Goal: Task Accomplishment & Management: Use online tool/utility

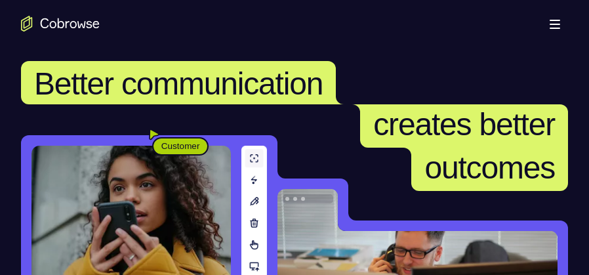
scroll to position [197, 0]
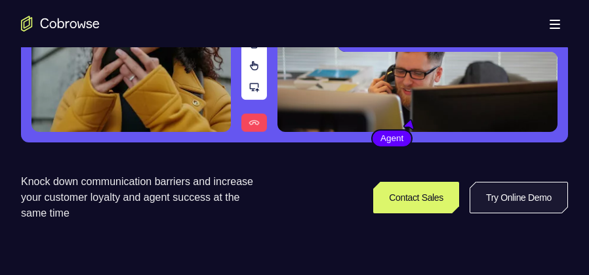
click at [511, 189] on link "Try Online Demo" at bounding box center [518, 197] width 98 height 31
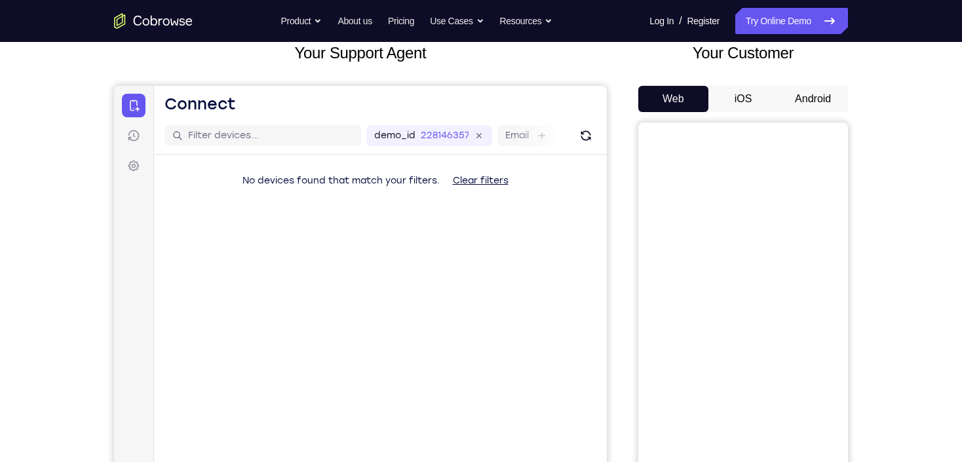
scroll to position [66, 0]
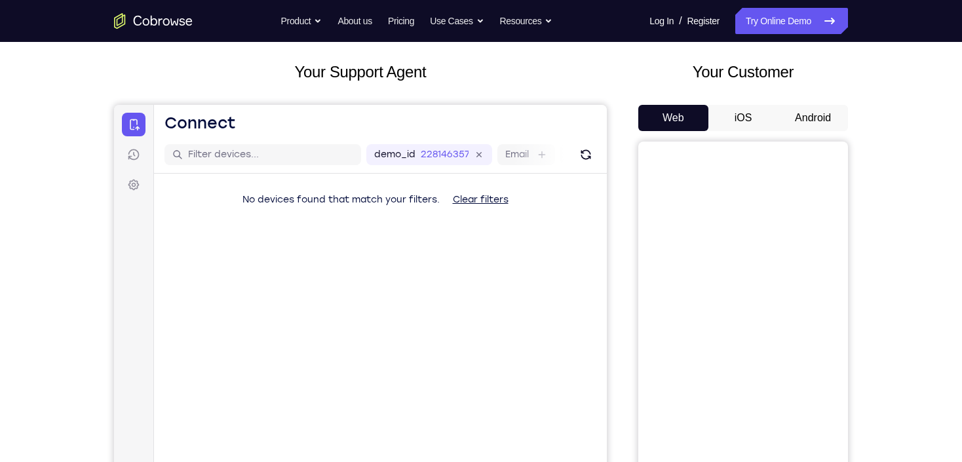
click at [588, 113] on button "Android" at bounding box center [813, 118] width 70 height 26
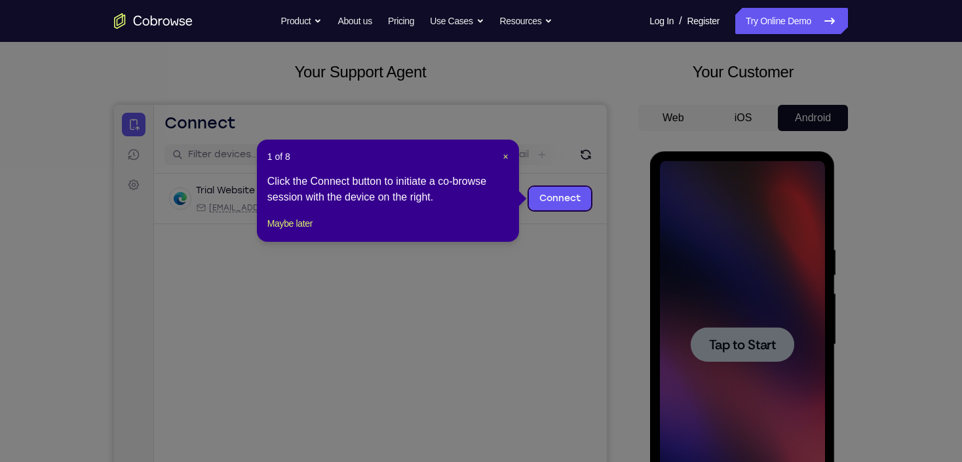
scroll to position [0, 0]
click at [288, 231] on button "Maybe later" at bounding box center [289, 224] width 45 height 16
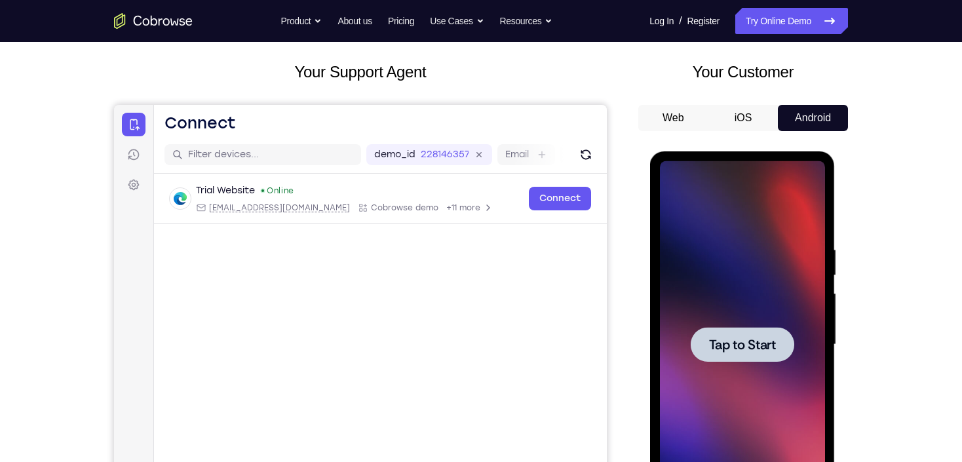
click at [588, 274] on div at bounding box center [741, 344] width 165 height 367
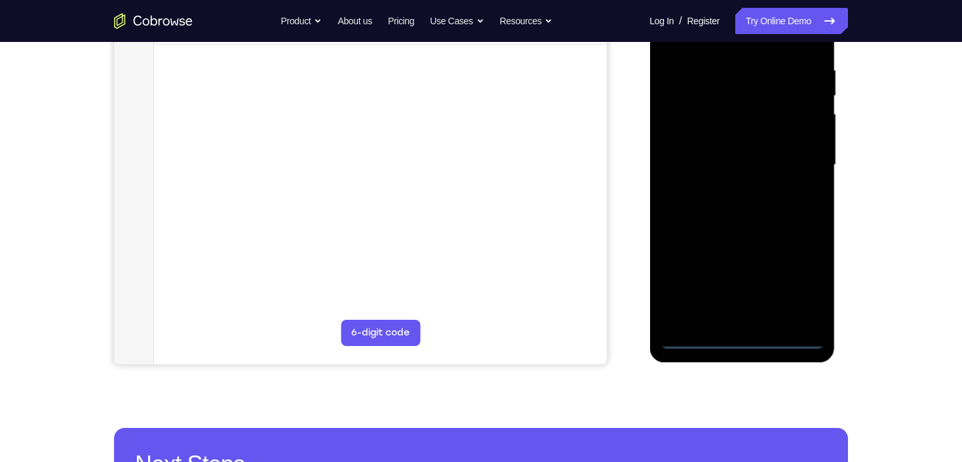
scroll to position [275, 0]
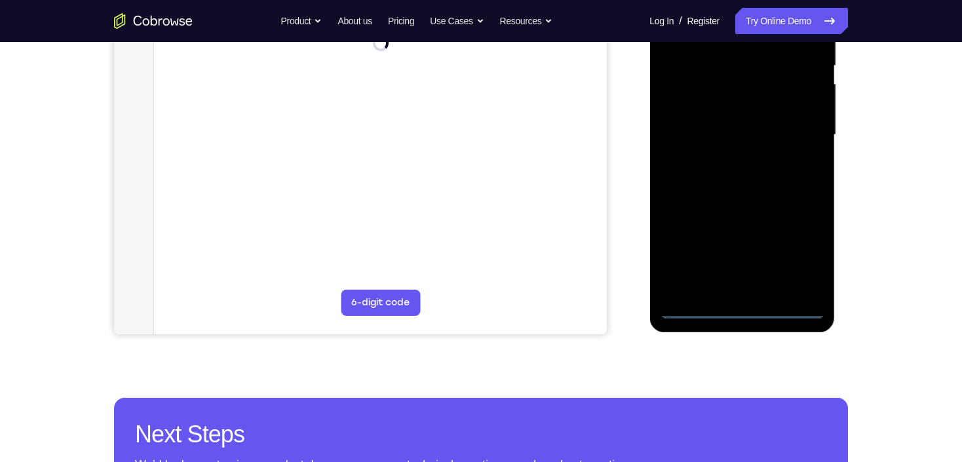
click at [588, 274] on div at bounding box center [741, 134] width 165 height 367
click at [588, 258] on div at bounding box center [741, 134] width 165 height 367
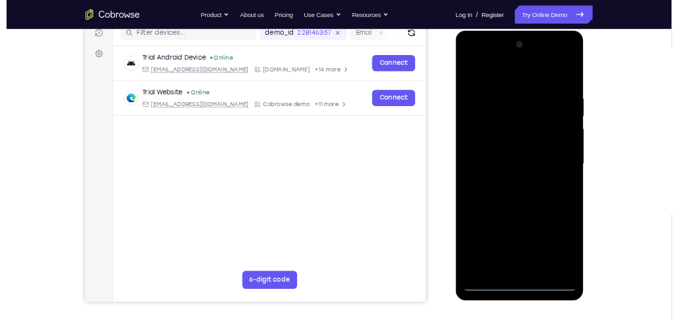
scroll to position [170, 0]
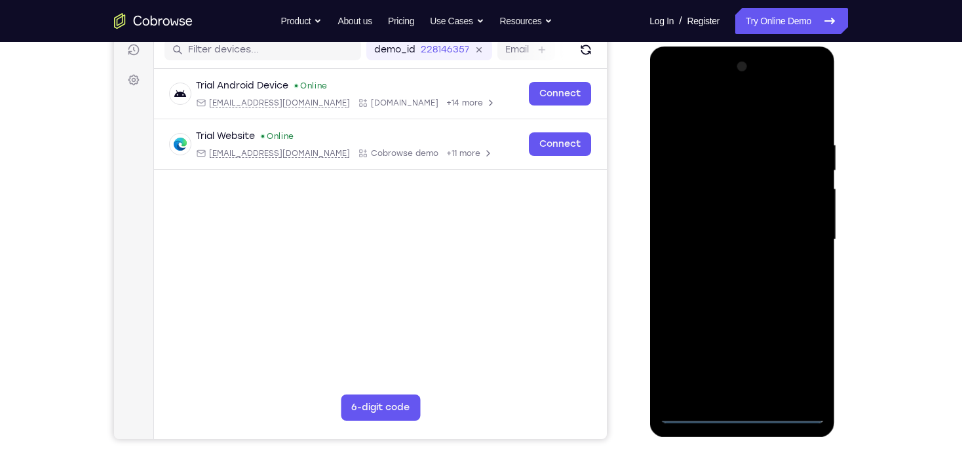
click at [588, 111] on div at bounding box center [741, 239] width 165 height 367
click at [588, 233] on div at bounding box center [741, 239] width 165 height 367
click at [588, 261] on div at bounding box center [741, 239] width 165 height 367
click at [588, 229] on div at bounding box center [741, 239] width 165 height 367
click at [588, 234] on div at bounding box center [741, 239] width 165 height 367
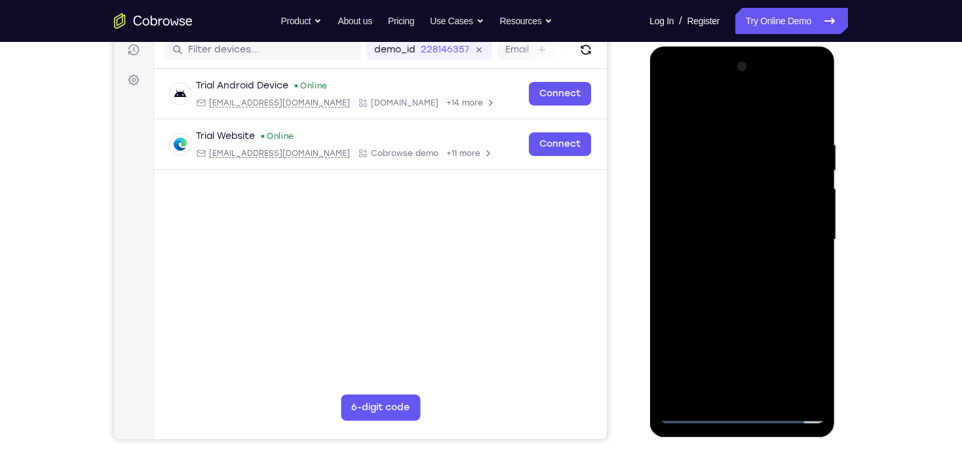
click at [588, 274] on div at bounding box center [741, 239] width 165 height 367
drag, startPoint x: 741, startPoint y: 111, endPoint x: 753, endPoint y: 79, distance: 33.6
click at [588, 79] on div at bounding box center [741, 239] width 165 height 367
click at [588, 109] on div at bounding box center [741, 239] width 165 height 367
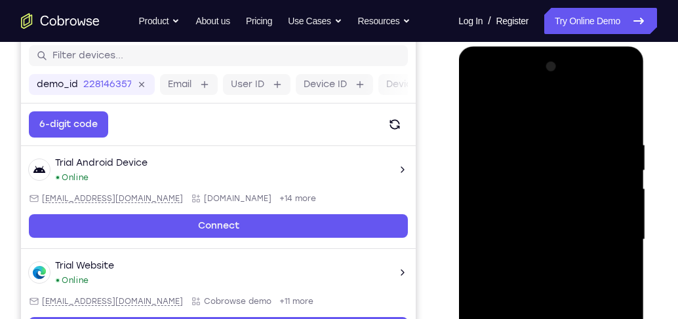
click at [482, 106] on div at bounding box center [550, 239] width 165 height 367
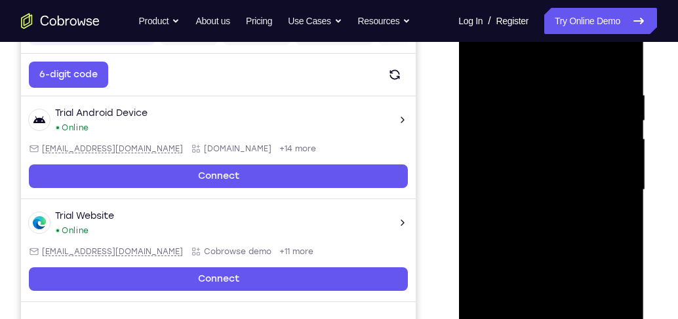
scroll to position [245, 0]
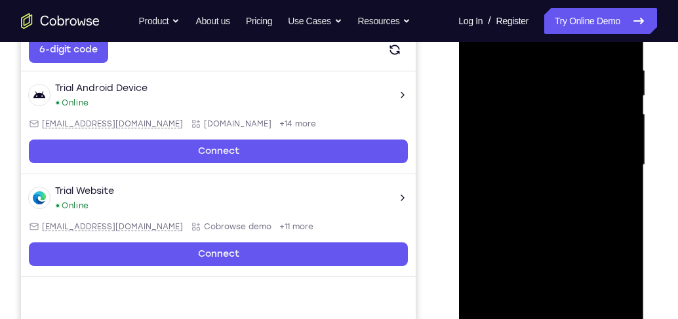
click at [588, 218] on div at bounding box center [550, 165] width 165 height 367
click at [588, 217] on div at bounding box center [550, 165] width 165 height 367
click at [532, 71] on div at bounding box center [550, 165] width 165 height 367
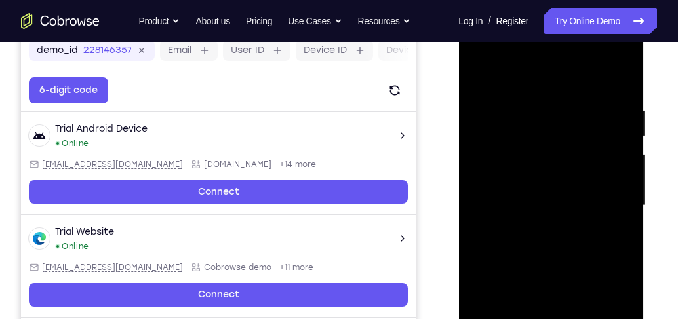
scroll to position [170, 0]
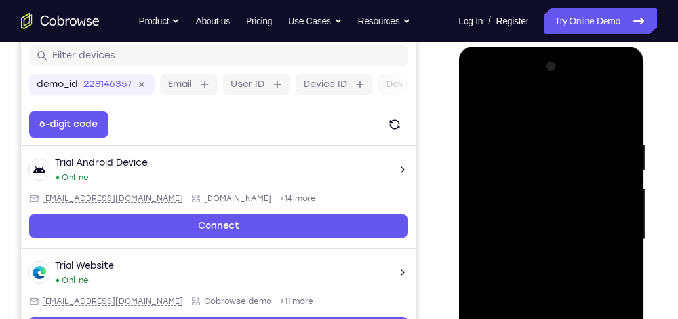
click at [588, 170] on div at bounding box center [550, 239] width 165 height 367
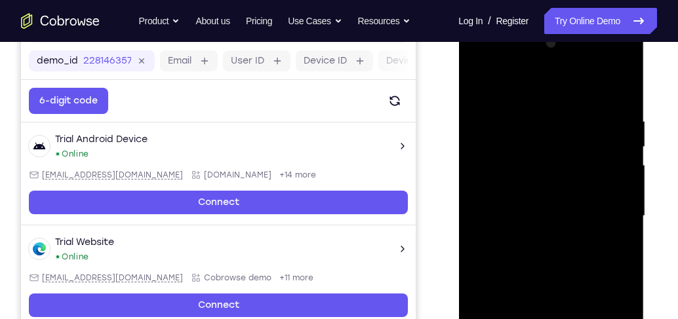
scroll to position [208, 0]
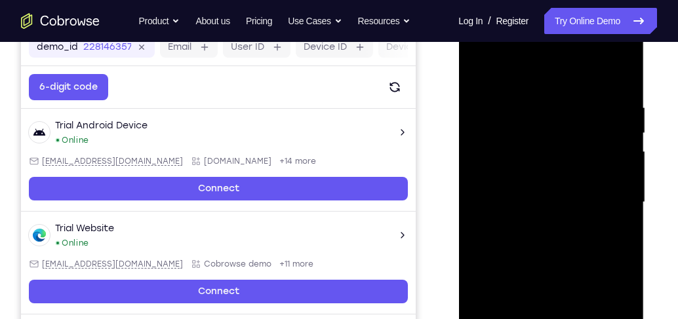
click at [588, 176] on div at bounding box center [550, 202] width 165 height 367
click at [588, 73] on div at bounding box center [550, 202] width 165 height 367
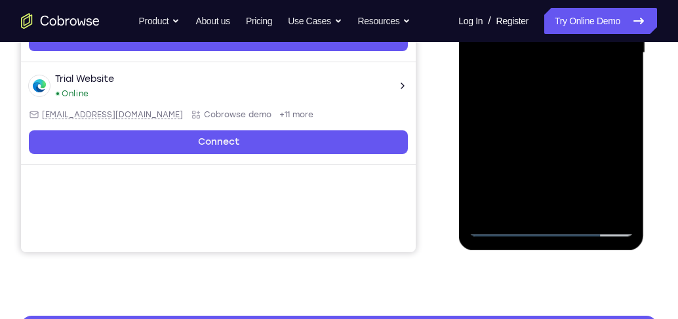
click at [582, 205] on div at bounding box center [550, 53] width 165 height 367
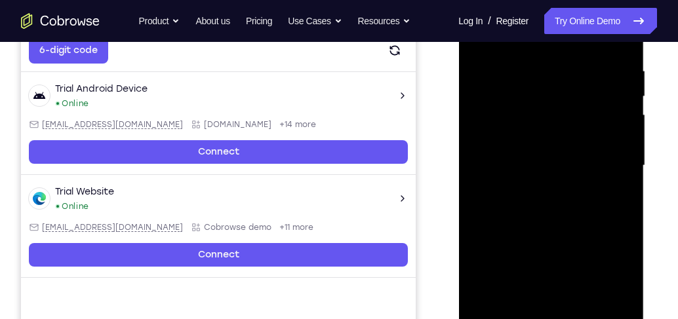
scroll to position [245, 0]
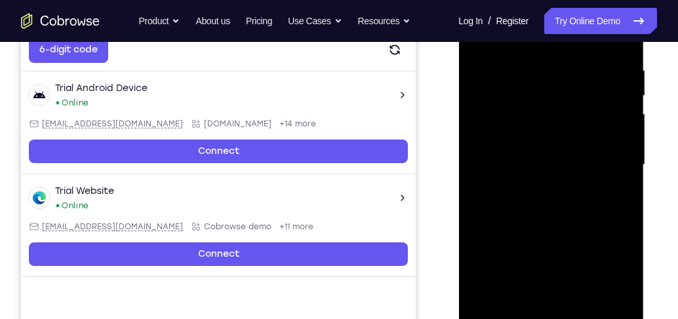
click at [557, 235] on div at bounding box center [550, 165] width 165 height 367
click at [569, 224] on div at bounding box center [550, 165] width 165 height 367
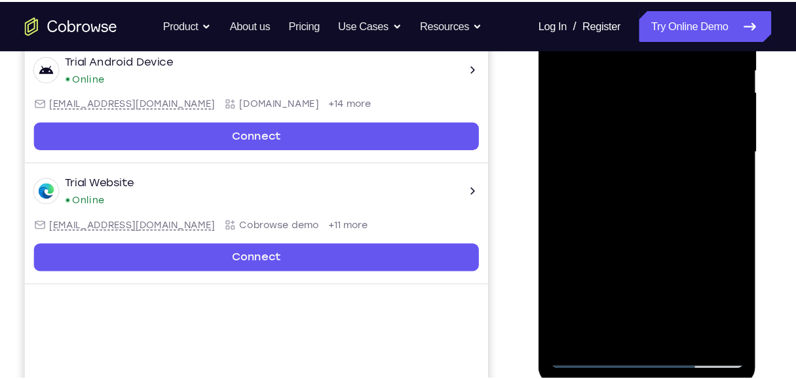
scroll to position [283, 0]
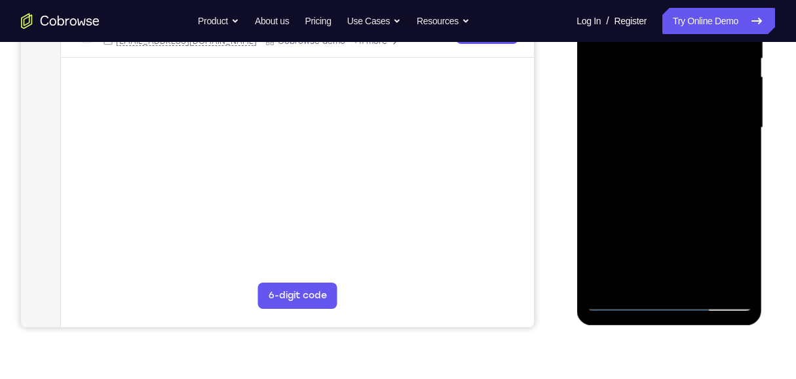
click at [588, 274] on div at bounding box center [669, 127] width 165 height 367
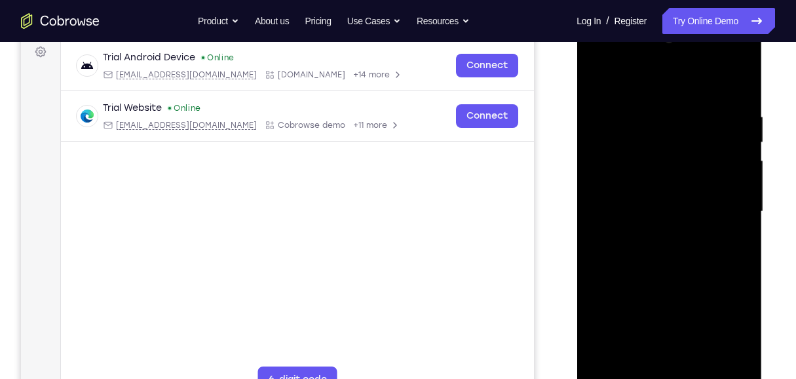
scroll to position [195, 0]
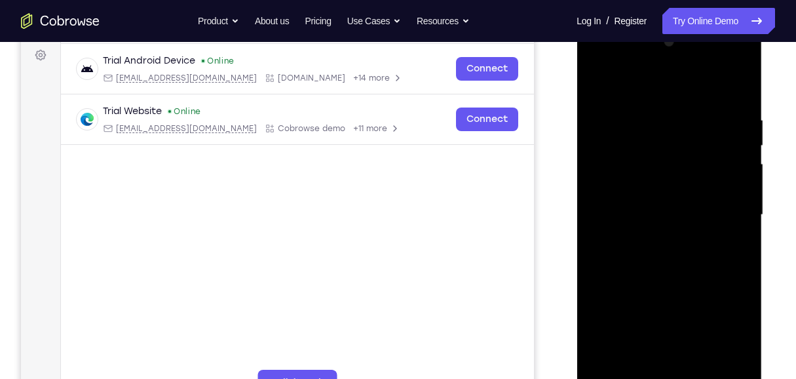
click at [588, 87] on div at bounding box center [669, 214] width 165 height 367
click at [588, 238] on div at bounding box center [669, 214] width 165 height 367
click at [588, 86] on div at bounding box center [669, 214] width 165 height 367
click at [588, 150] on div at bounding box center [669, 214] width 165 height 367
click at [588, 265] on div at bounding box center [669, 214] width 165 height 367
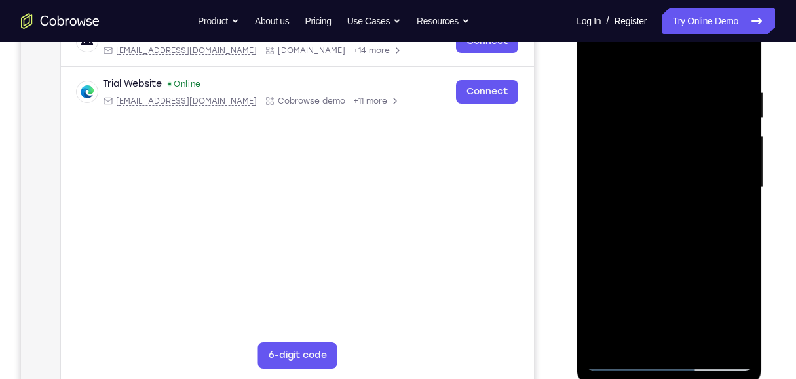
scroll to position [239, 0]
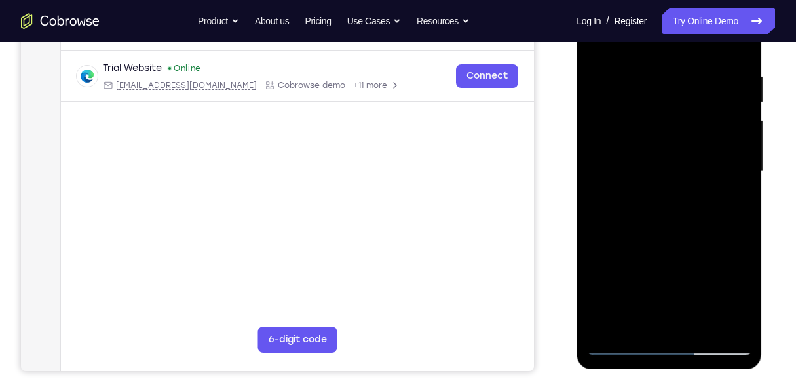
click at [588, 274] on div at bounding box center [669, 171] width 165 height 367
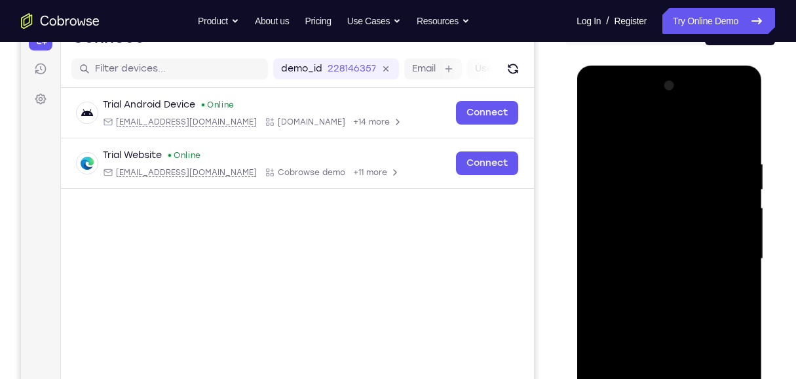
click at [588, 127] on div at bounding box center [669, 258] width 165 height 367
click at [588, 124] on div at bounding box center [669, 258] width 165 height 367
click at [588, 153] on div at bounding box center [669, 258] width 165 height 367
click at [588, 195] on div at bounding box center [669, 258] width 165 height 367
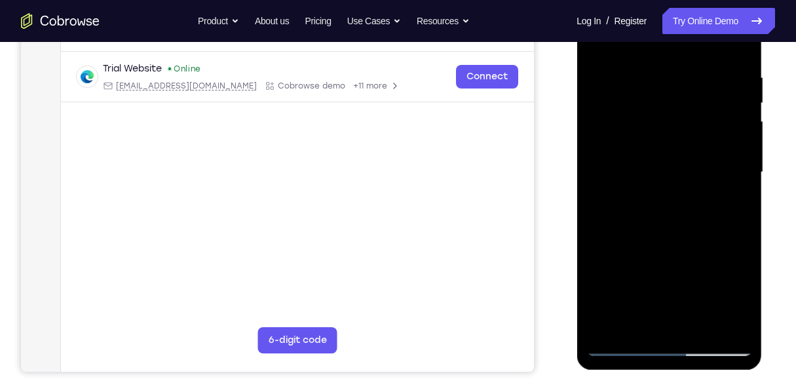
scroll to position [239, 0]
click at [588, 274] on div at bounding box center [669, 171] width 165 height 367
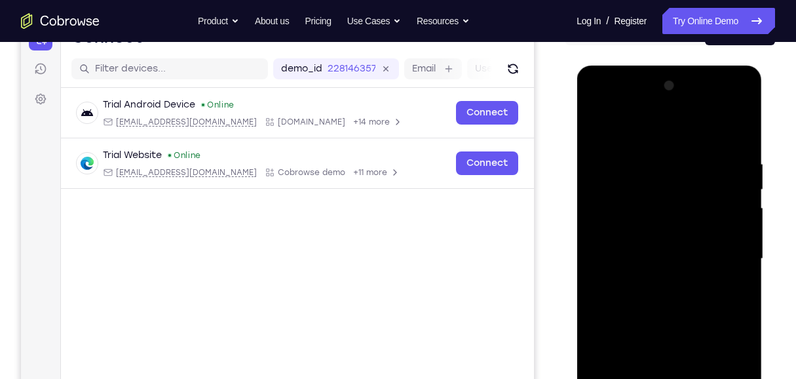
click at [588, 220] on div at bounding box center [669, 258] width 165 height 367
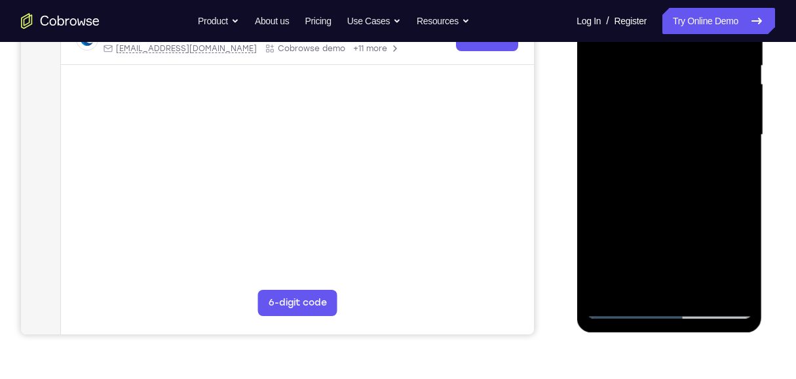
scroll to position [283, 0]
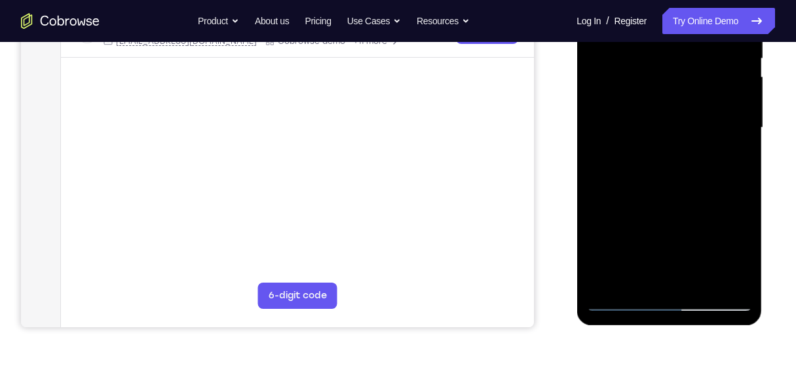
click at [588, 193] on div at bounding box center [669, 127] width 165 height 367
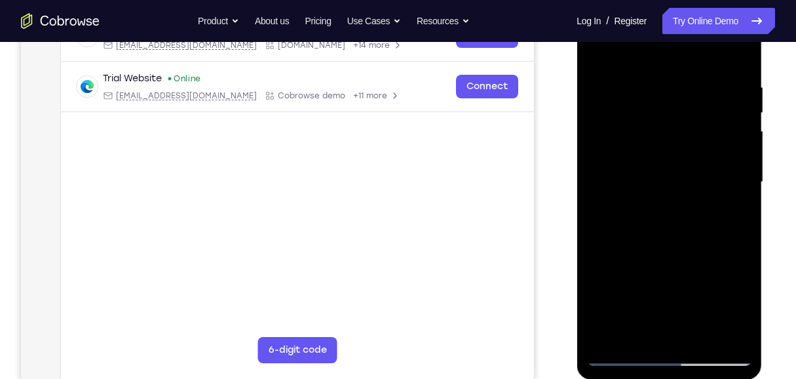
scroll to position [151, 0]
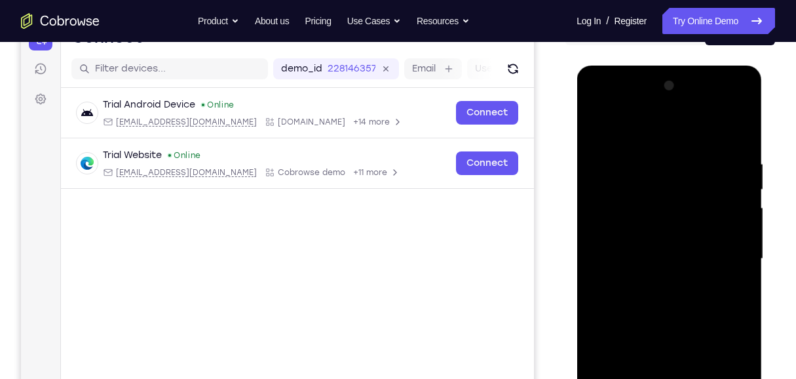
click at [588, 193] on div at bounding box center [669, 258] width 165 height 367
drag, startPoint x: 618, startPoint y: 197, endPoint x: 723, endPoint y: 186, distance: 105.4
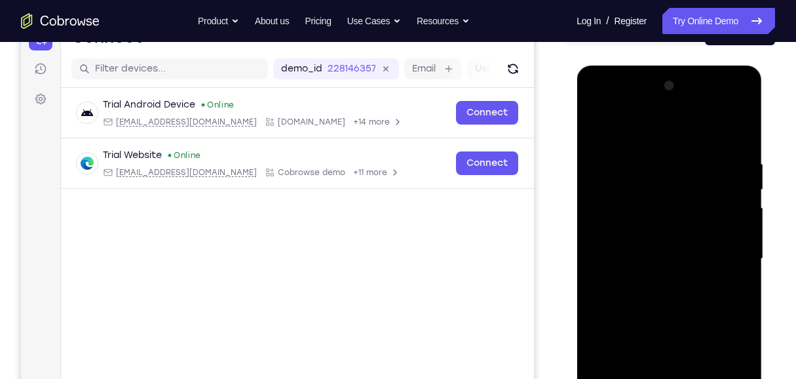
click at [588, 186] on div at bounding box center [669, 258] width 165 height 367
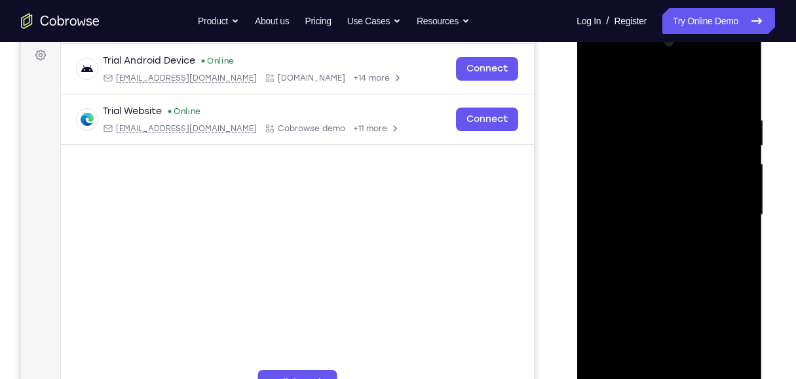
click at [588, 202] on div at bounding box center [669, 214] width 165 height 367
click at [588, 187] on div at bounding box center [669, 214] width 165 height 367
click at [588, 94] on div at bounding box center [669, 214] width 165 height 367
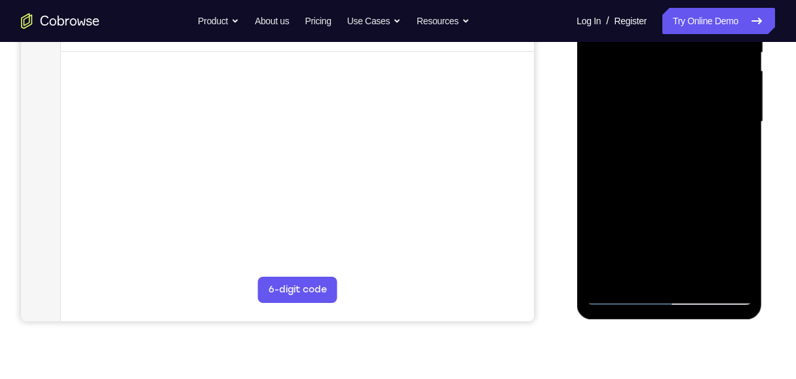
scroll to position [370, 0]
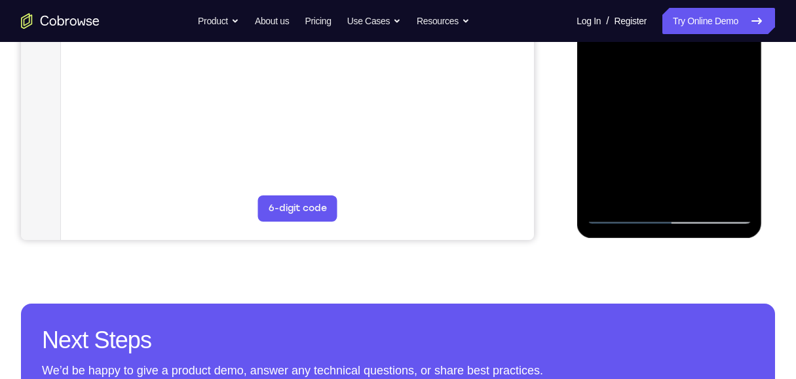
click at [588, 193] on div at bounding box center [669, 40] width 165 height 367
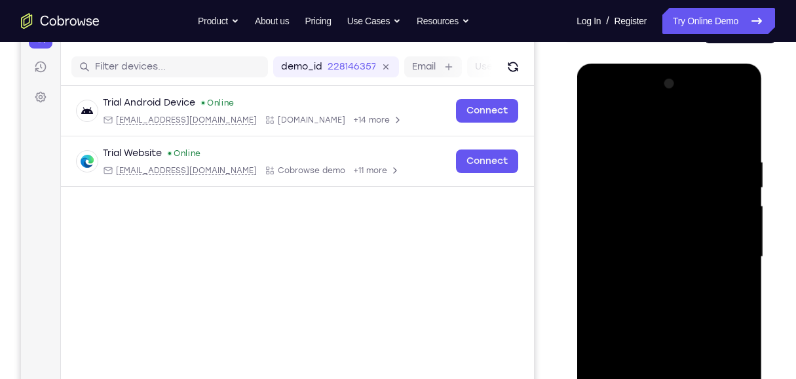
scroll to position [151, 0]
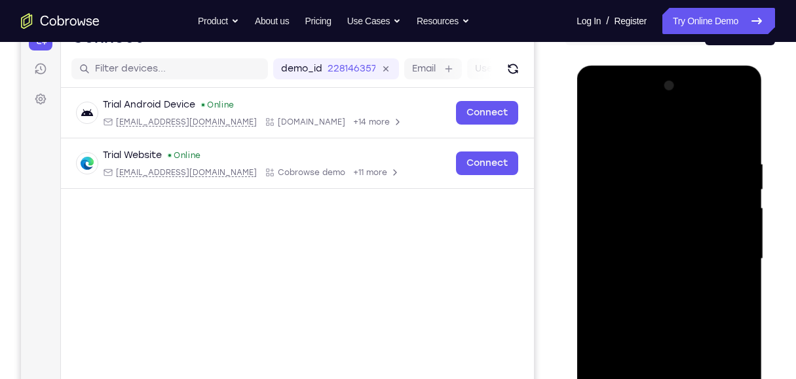
click at [588, 127] on div at bounding box center [669, 258] width 165 height 367
drag, startPoint x: 708, startPoint y: 319, endPoint x: 697, endPoint y: 149, distance: 170.8
click at [588, 149] on div at bounding box center [669, 258] width 165 height 367
drag, startPoint x: 706, startPoint y: 292, endPoint x: 702, endPoint y: 157, distance: 135.1
click at [588, 142] on div at bounding box center [669, 258] width 165 height 367
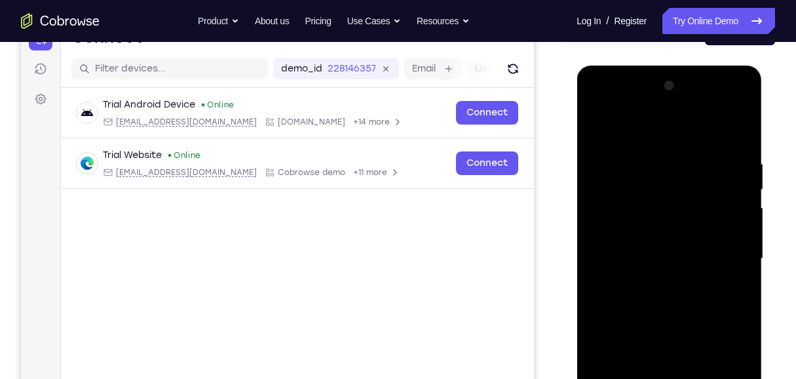
drag, startPoint x: 691, startPoint y: 234, endPoint x: 709, endPoint y: 345, distance: 112.3
click at [588, 274] on div at bounding box center [669, 258] width 165 height 367
drag, startPoint x: 682, startPoint y: 276, endPoint x: 687, endPoint y: 323, distance: 47.4
click at [588, 274] on div at bounding box center [669, 258] width 165 height 367
drag, startPoint x: 726, startPoint y: 277, endPoint x: 723, endPoint y: 222, distance: 55.8
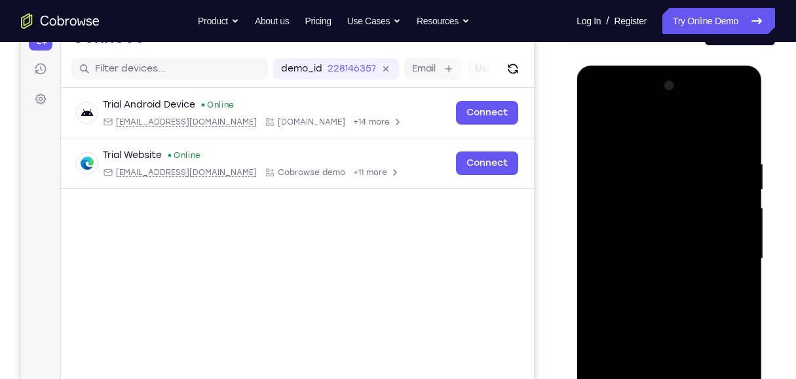
click at [588, 222] on div at bounding box center [669, 258] width 165 height 367
drag, startPoint x: 703, startPoint y: 191, endPoint x: 714, endPoint y: 300, distance: 108.7
click at [588, 274] on div at bounding box center [669, 258] width 165 height 367
click at [588, 261] on div at bounding box center [669, 258] width 165 height 367
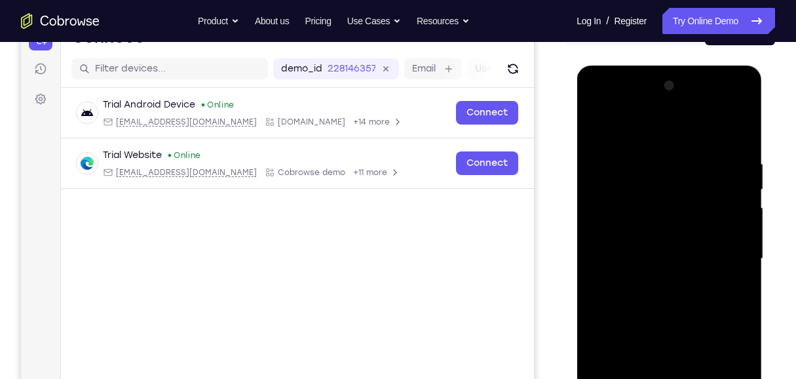
click at [588, 261] on div at bounding box center [669, 258] width 165 height 367
drag, startPoint x: 699, startPoint y: 328, endPoint x: 695, endPoint y: 155, distance: 173.1
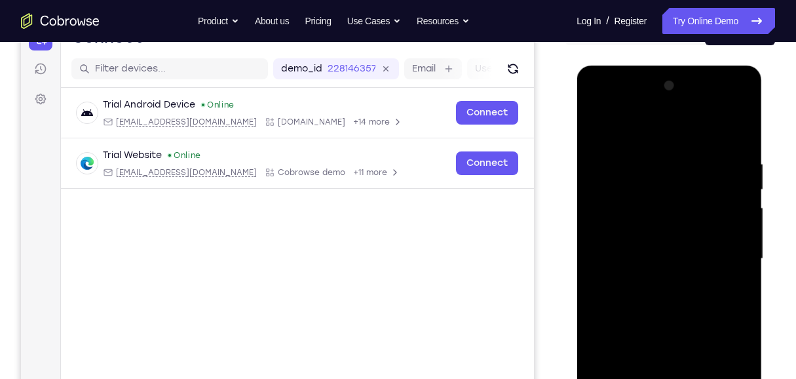
click at [588, 155] on div at bounding box center [669, 258] width 165 height 367
drag, startPoint x: 696, startPoint y: 267, endPoint x: 692, endPoint y: 161, distance: 106.9
click at [588, 161] on div at bounding box center [669, 258] width 165 height 367
drag, startPoint x: 692, startPoint y: 219, endPoint x: 692, endPoint y: 150, distance: 68.8
click at [588, 150] on div at bounding box center [669, 258] width 165 height 367
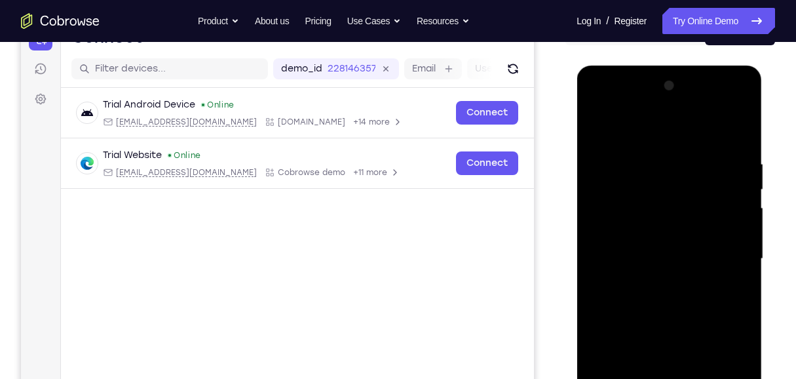
drag, startPoint x: 698, startPoint y: 280, endPoint x: 700, endPoint y: 144, distance: 135.7
click at [588, 144] on div at bounding box center [669, 258] width 165 height 367
drag, startPoint x: 693, startPoint y: 279, endPoint x: 710, endPoint y: 141, distance: 138.7
click at [588, 141] on div at bounding box center [669, 258] width 165 height 367
drag, startPoint x: 696, startPoint y: 273, endPoint x: 709, endPoint y: 137, distance: 137.0
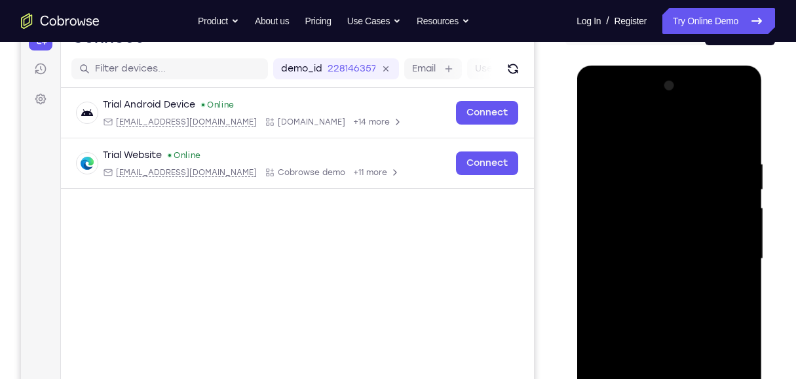
click at [588, 137] on div at bounding box center [669, 258] width 165 height 367
drag, startPoint x: 684, startPoint y: 281, endPoint x: 706, endPoint y: 155, distance: 127.7
click at [588, 155] on div at bounding box center [669, 258] width 165 height 367
click at [588, 191] on div at bounding box center [669, 258] width 165 height 367
click at [588, 197] on div at bounding box center [669, 258] width 165 height 367
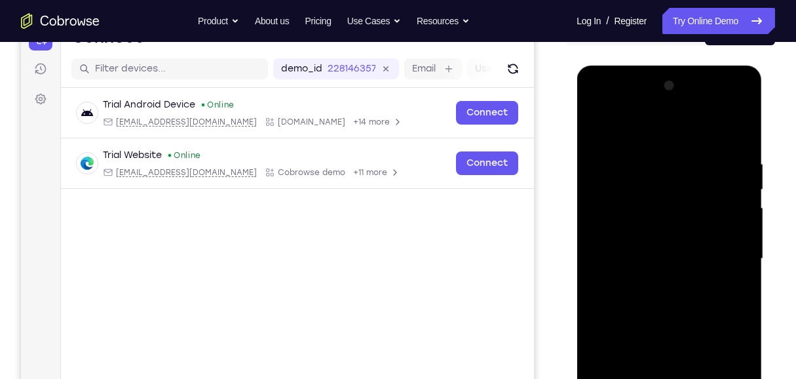
click at [588, 197] on div at bounding box center [669, 258] width 165 height 367
drag, startPoint x: 711, startPoint y: 256, endPoint x: 728, endPoint y: 134, distance: 123.0
click at [588, 134] on div at bounding box center [669, 258] width 165 height 367
drag, startPoint x: 725, startPoint y: 149, endPoint x: 726, endPoint y: 267, distance: 117.3
click at [588, 267] on div at bounding box center [669, 258] width 165 height 367
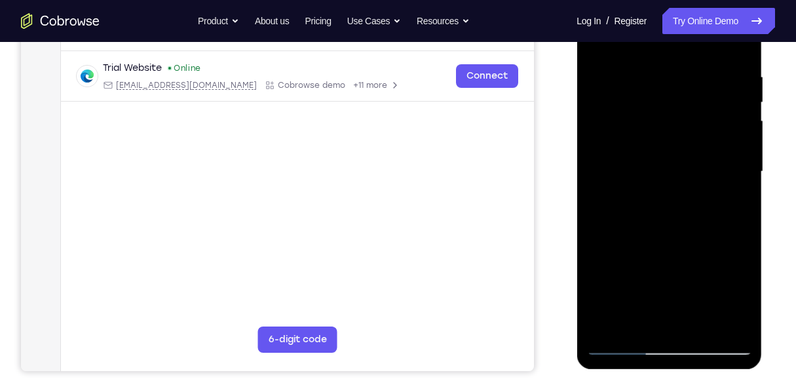
scroll to position [239, 0]
drag, startPoint x: 727, startPoint y: 114, endPoint x: 722, endPoint y: 259, distance: 145.0
click at [588, 274] on div at bounding box center [669, 171] width 165 height 367
drag, startPoint x: 691, startPoint y: 140, endPoint x: 701, endPoint y: 252, distance: 113.2
click at [588, 274] on div at bounding box center [669, 171] width 165 height 367
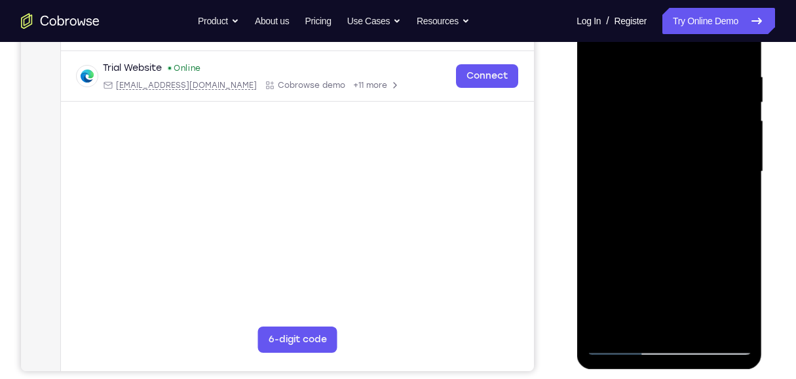
click at [588, 153] on div at bounding box center [669, 171] width 165 height 367
click at [588, 152] on div at bounding box center [669, 171] width 165 height 367
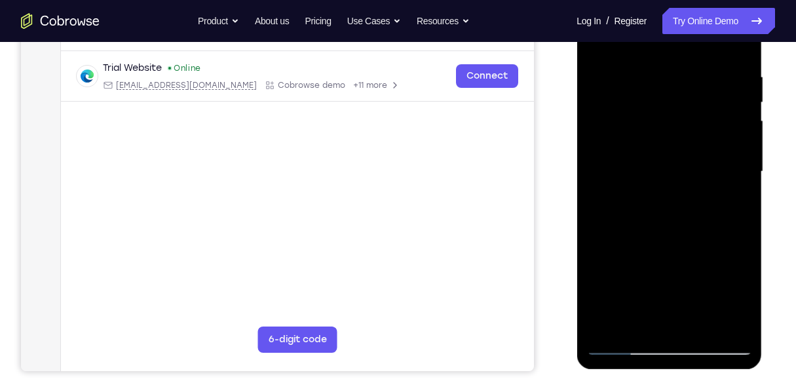
click at [588, 198] on div at bounding box center [669, 171] width 165 height 367
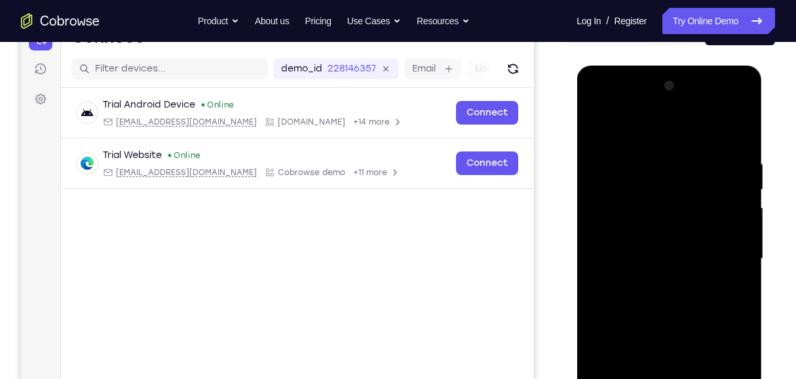
scroll to position [0, 0]
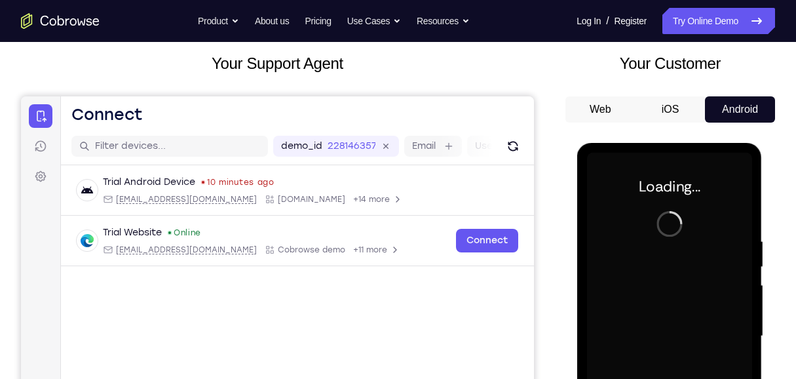
scroll to position [218, 0]
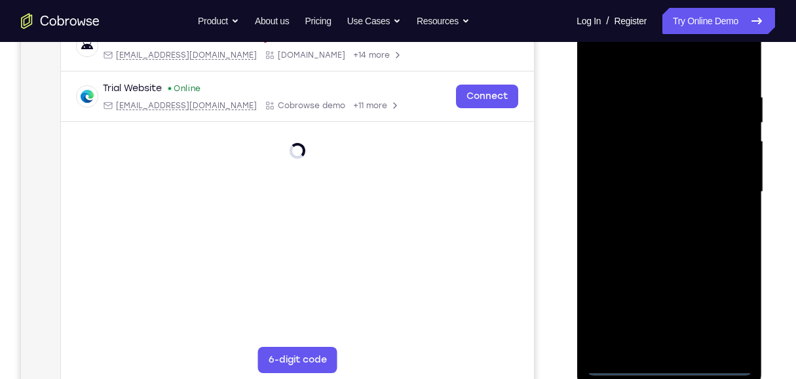
click at [588, 274] on div at bounding box center [669, 192] width 165 height 367
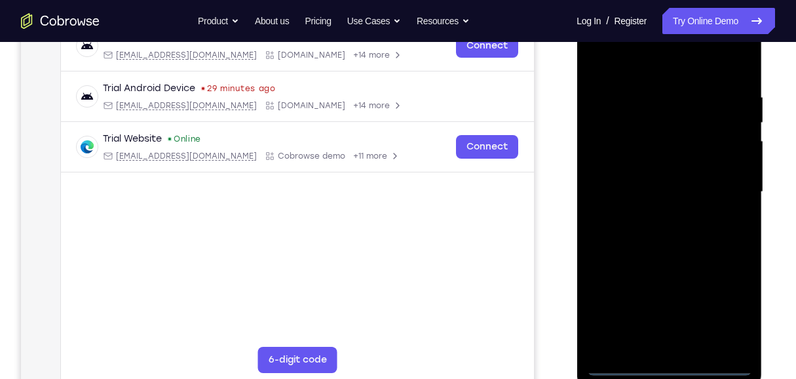
click at [588, 274] on div at bounding box center [669, 192] width 165 height 367
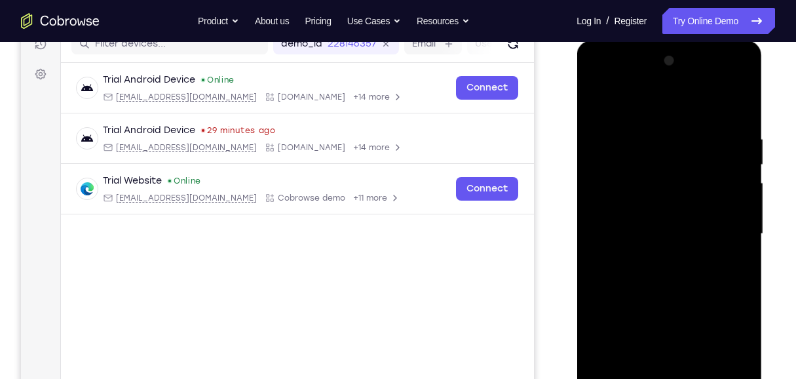
scroll to position [131, 0]
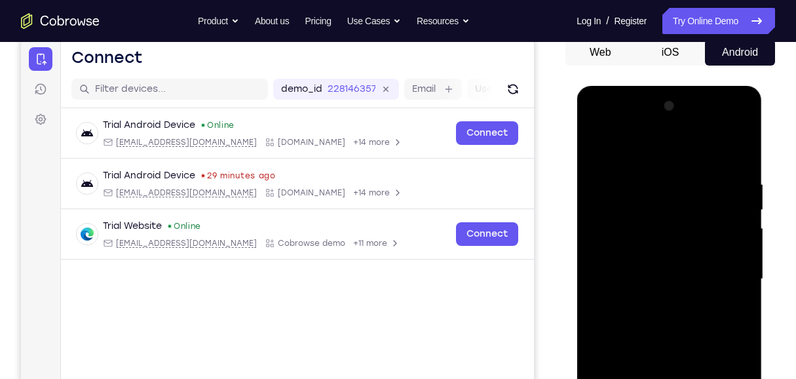
click at [588, 146] on div at bounding box center [669, 279] width 165 height 367
click at [588, 269] on div at bounding box center [669, 279] width 165 height 367
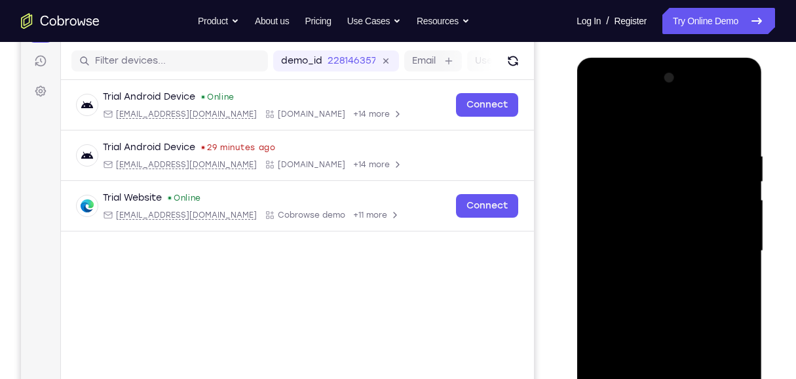
scroll to position [174, 0]
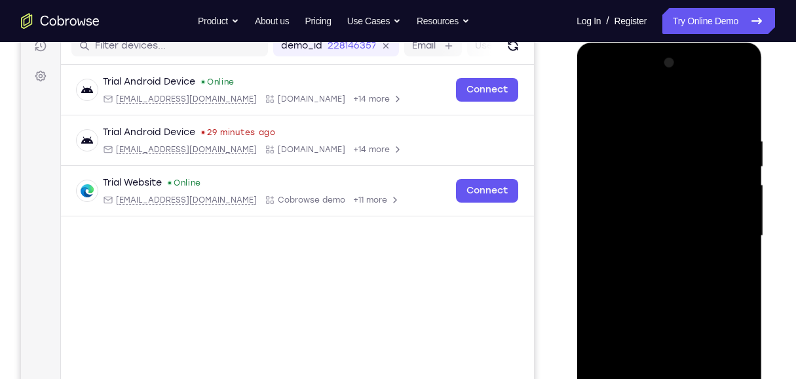
click at [588, 260] on div at bounding box center [669, 235] width 165 height 367
click at [588, 203] on div at bounding box center [669, 235] width 165 height 367
click at [588, 227] on div at bounding box center [669, 235] width 165 height 367
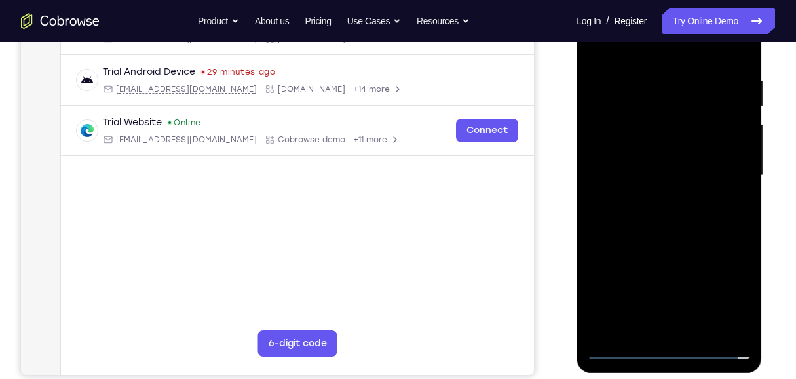
scroll to position [349, 0]
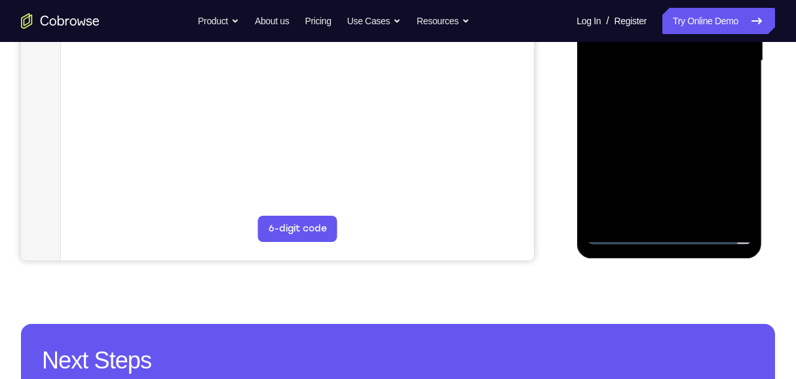
click at [588, 231] on div at bounding box center [669, 60] width 165 height 367
click at [588, 86] on div at bounding box center [669, 60] width 165 height 367
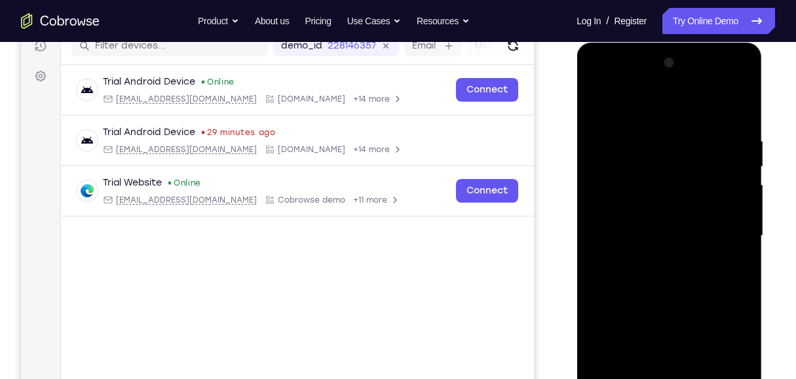
click at [588, 210] on div at bounding box center [669, 235] width 165 height 367
drag, startPoint x: 670, startPoint y: 111, endPoint x: 684, endPoint y: 73, distance: 41.3
click at [588, 73] on div at bounding box center [669, 235] width 165 height 367
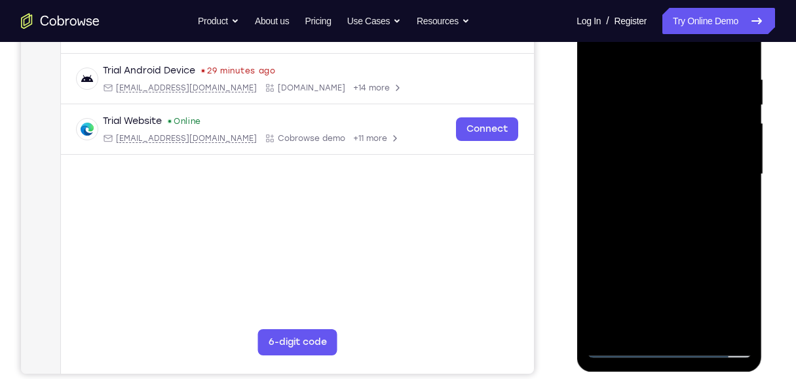
scroll to position [218, 0]
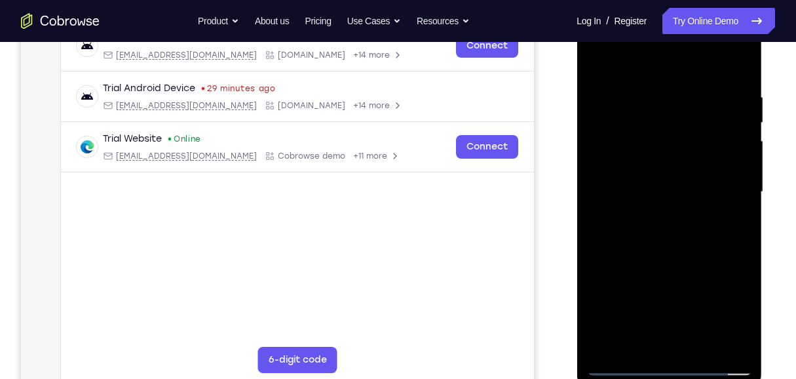
click at [588, 274] on div at bounding box center [669, 192] width 165 height 367
click at [588, 264] on div at bounding box center [669, 192] width 165 height 367
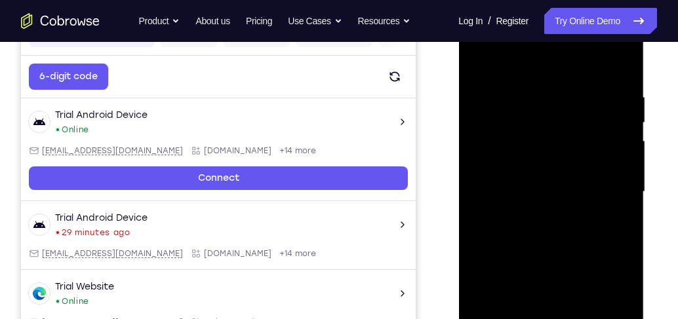
click at [558, 214] on div at bounding box center [550, 192] width 165 height 367
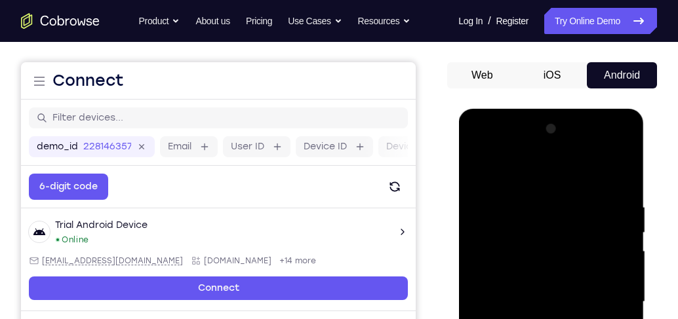
scroll to position [106, 0]
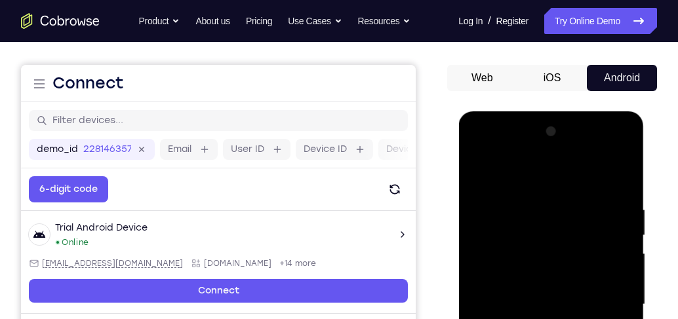
click at [479, 175] on div at bounding box center [550, 304] width 165 height 367
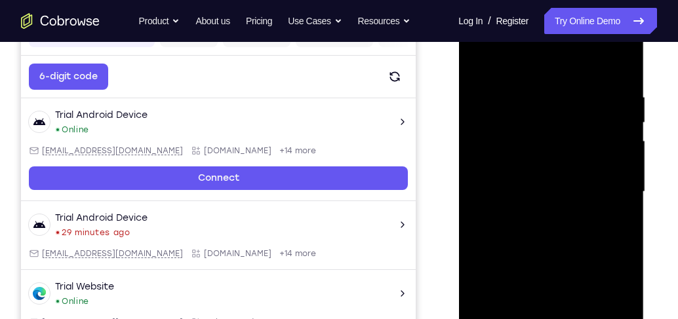
click at [549, 219] on div at bounding box center [550, 192] width 165 height 367
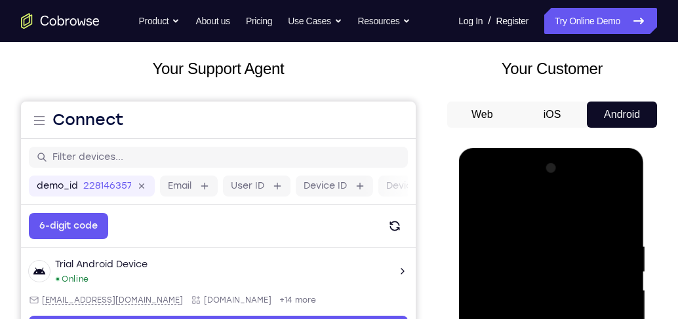
scroll to position [68, 0]
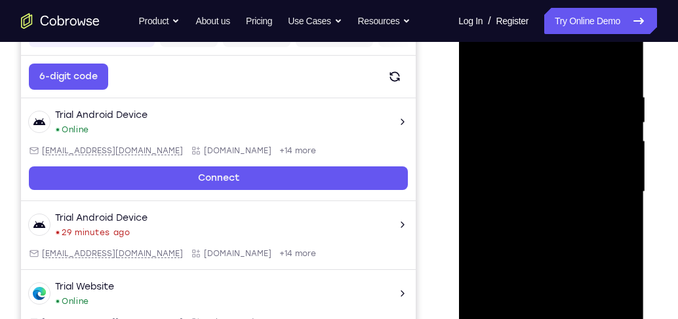
click at [480, 60] on div at bounding box center [550, 192] width 165 height 367
drag, startPoint x: 595, startPoint y: 91, endPoint x: 527, endPoint y: 88, distance: 68.2
click at [527, 88] on div at bounding box center [550, 192] width 165 height 367
drag, startPoint x: 590, startPoint y: 82, endPoint x: 526, endPoint y: 83, distance: 64.2
click at [526, 83] on div at bounding box center [550, 192] width 165 height 367
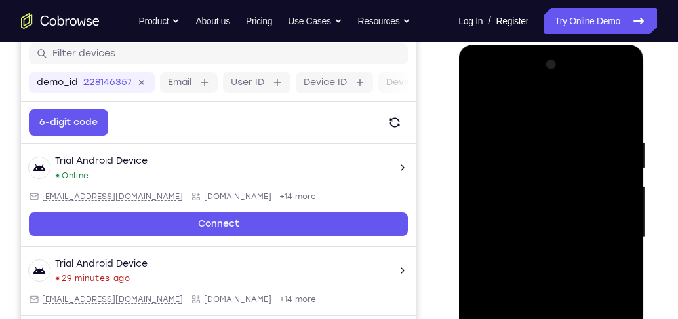
scroll to position [143, 0]
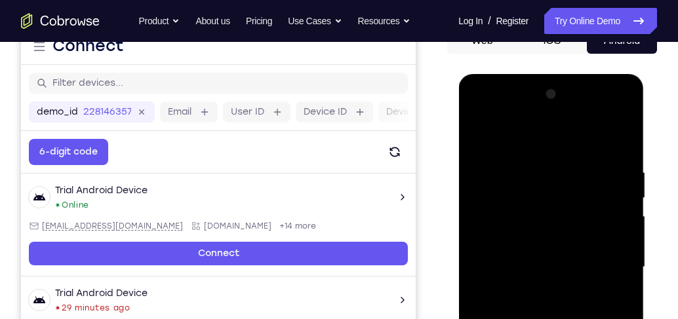
drag, startPoint x: 609, startPoint y: 153, endPoint x: 511, endPoint y: 151, distance: 97.7
click at [511, 151] on div at bounding box center [550, 267] width 165 height 367
drag, startPoint x: 584, startPoint y: 159, endPoint x: 498, endPoint y: 163, distance: 86.6
click at [489, 164] on div at bounding box center [550, 267] width 165 height 367
drag, startPoint x: 604, startPoint y: 157, endPoint x: 530, endPoint y: 158, distance: 74.1
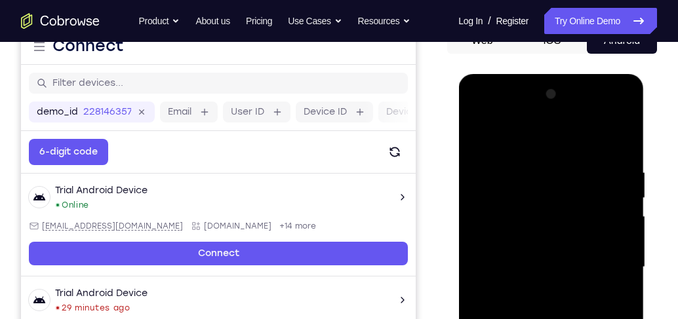
click at [530, 158] on div at bounding box center [550, 267] width 165 height 367
drag, startPoint x: 588, startPoint y: 153, endPoint x: 533, endPoint y: 159, distance: 55.4
click at [533, 159] on div at bounding box center [550, 267] width 165 height 367
drag, startPoint x: 606, startPoint y: 163, endPoint x: 528, endPoint y: 163, distance: 78.7
click at [528, 163] on div at bounding box center [550, 267] width 165 height 367
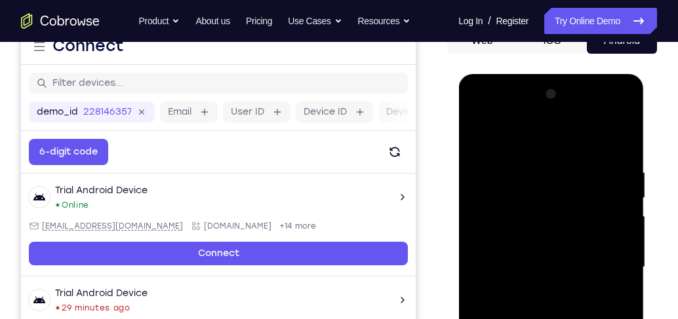
scroll to position [330, 0]
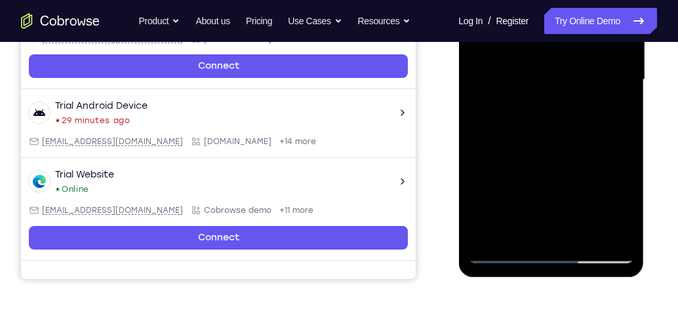
click at [488, 233] on div at bounding box center [550, 79] width 165 height 367
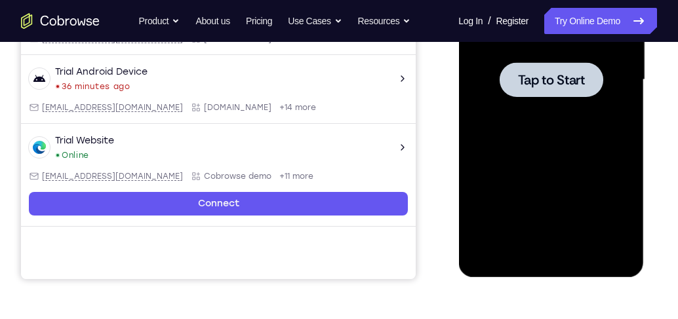
click at [509, 107] on div at bounding box center [550, 79] width 165 height 367
